Goal: Task Accomplishment & Management: Complete application form

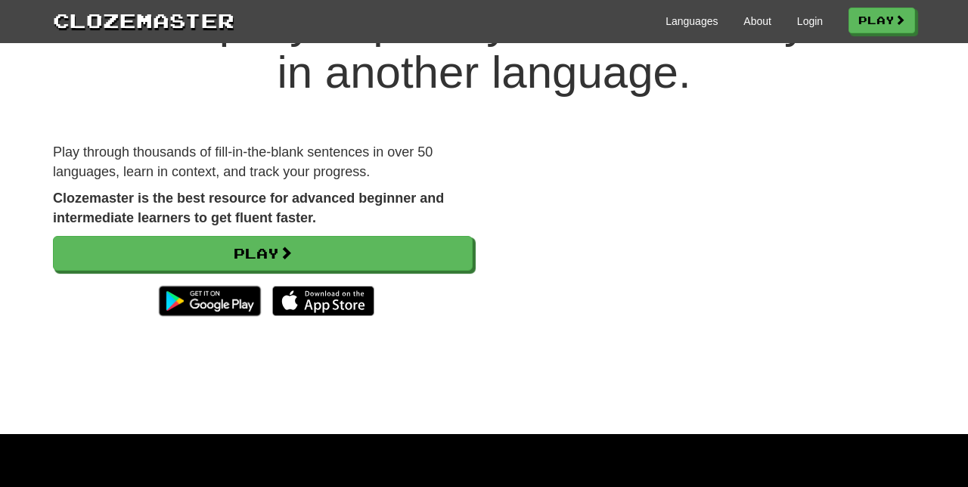
scroll to position [117, 0]
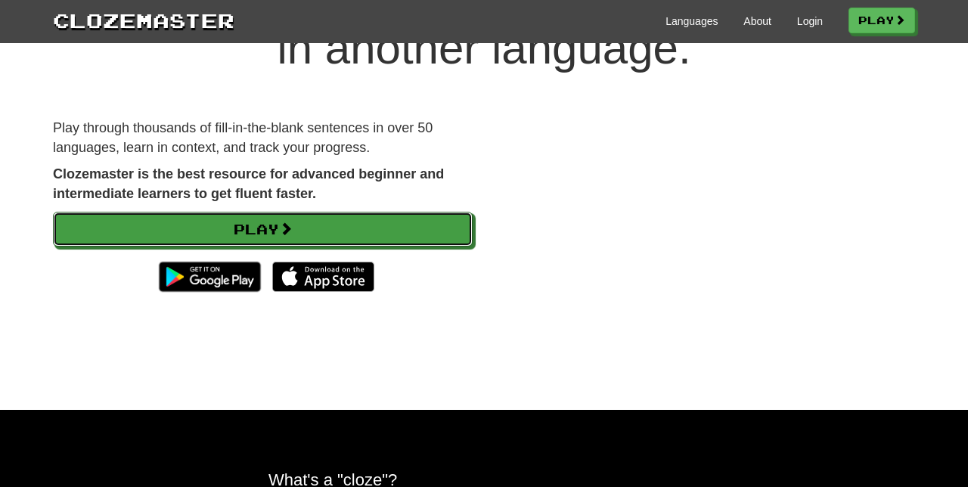
click at [327, 225] on link "Play" at bounding box center [263, 229] width 420 height 35
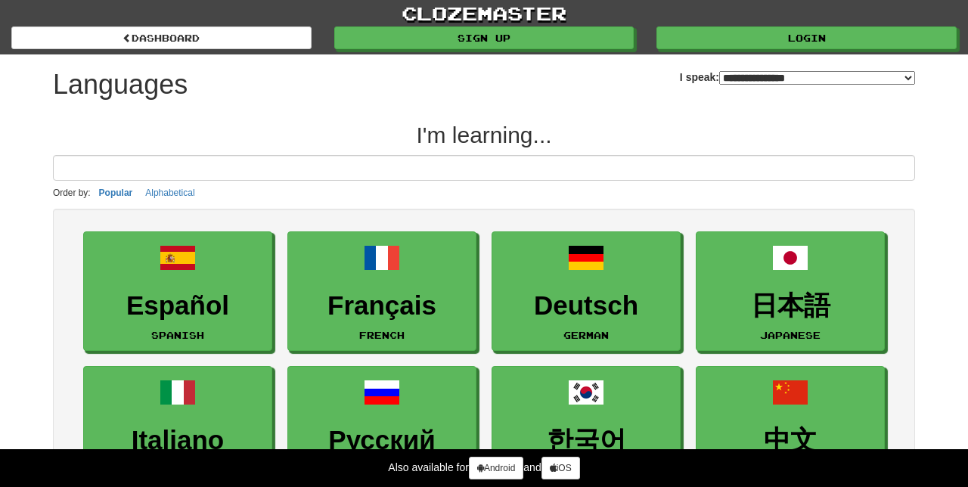
select select "*******"
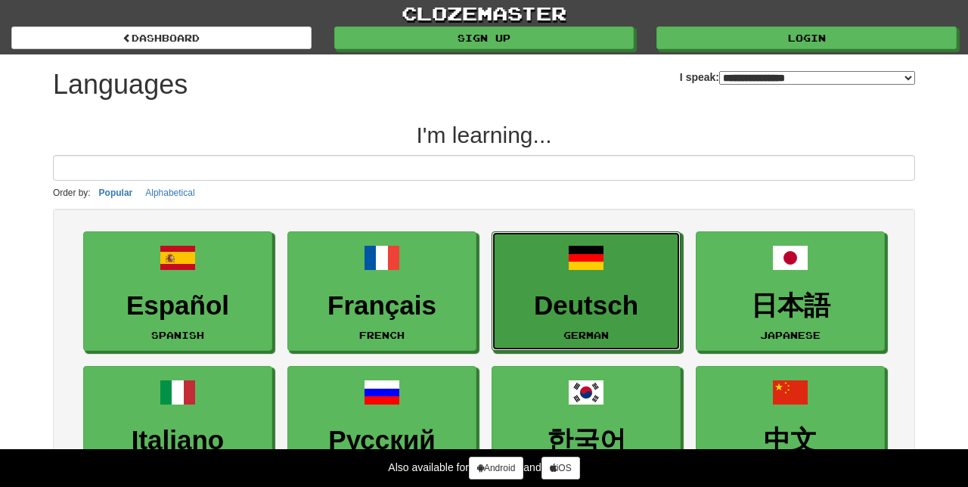
click at [601, 304] on h3 "Deutsch" at bounding box center [586, 305] width 172 height 29
